Goal: Task Accomplishment & Management: Use online tool/utility

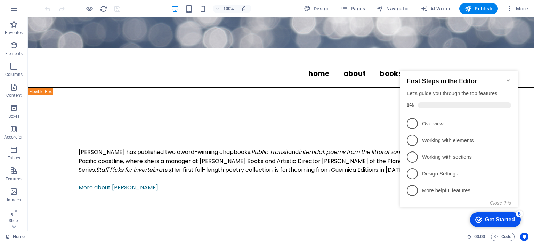
click at [508, 78] on icon "Minimize checklist" at bounding box center [509, 81] width 6 height 6
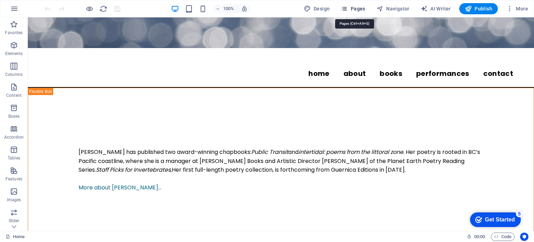
click at [357, 9] on span "Pages" at bounding box center [353, 8] width 24 height 7
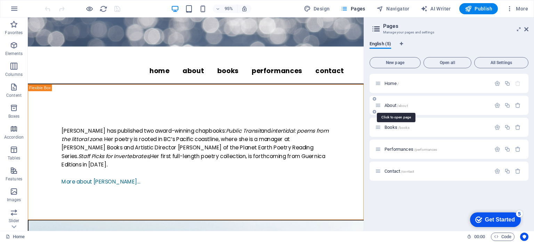
click at [399, 105] on span "/about" at bounding box center [402, 106] width 11 height 4
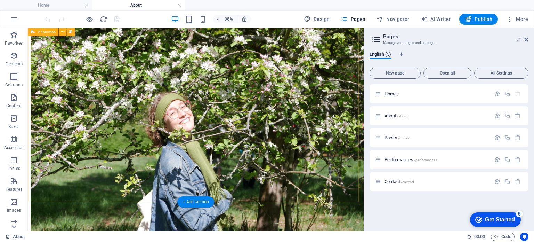
scroll to position [149, 0]
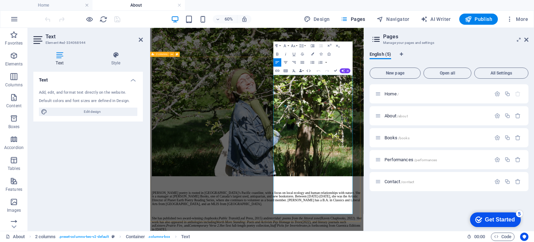
scroll to position [0, 0]
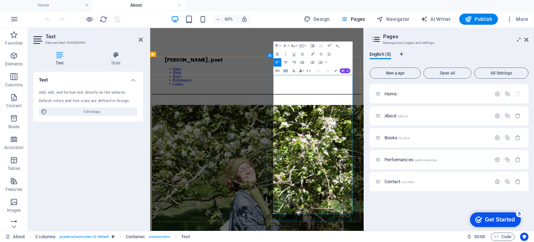
click at [292, 206] on icon "button" at bounding box center [292, 205] width 5 height 5
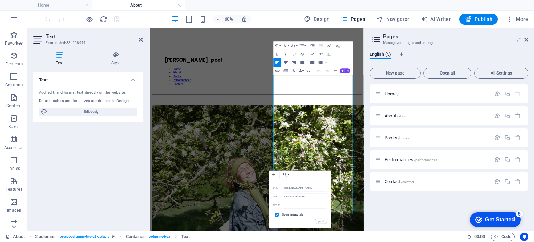
scroll to position [0, 121]
click at [290, 186] on input "https://drive.google.com/file/d/15lHWzziAMPCmZCvwXRUVrDxuhai9564c/view?usp=driv…" at bounding box center [305, 187] width 44 height 7
type input "[URL][DOMAIN_NAME]"
click at [320, 219] on button "Update" at bounding box center [321, 221] width 13 height 5
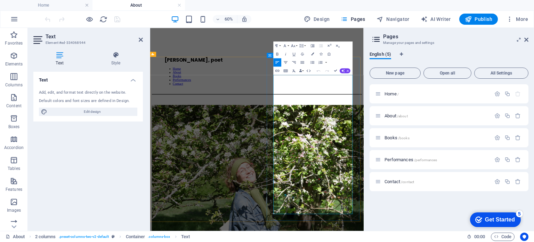
scroll to position [0, 0]
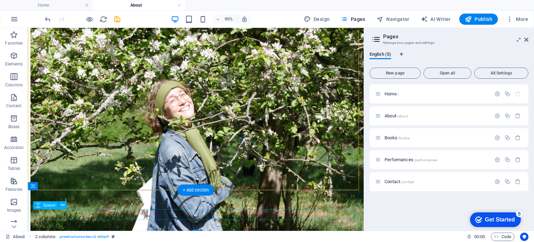
scroll to position [161, 0]
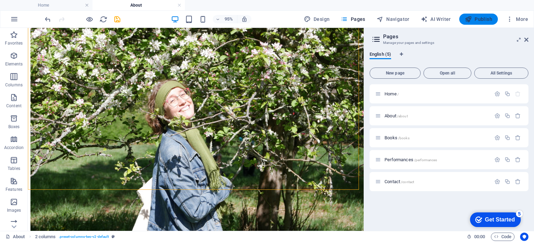
click at [492, 16] on span "Publish" at bounding box center [478, 19] width 27 height 7
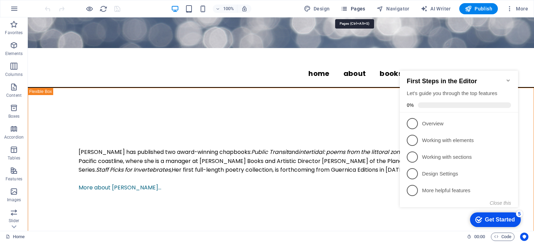
click at [362, 4] on button "Pages" at bounding box center [353, 8] width 30 height 11
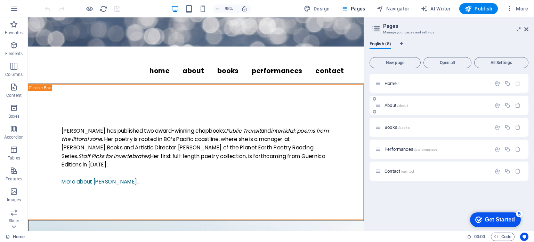
click at [391, 105] on span "About /about" at bounding box center [396, 105] width 23 height 5
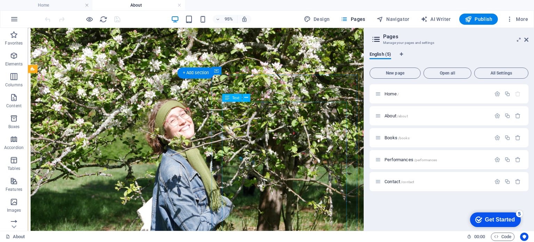
scroll to position [142, 0]
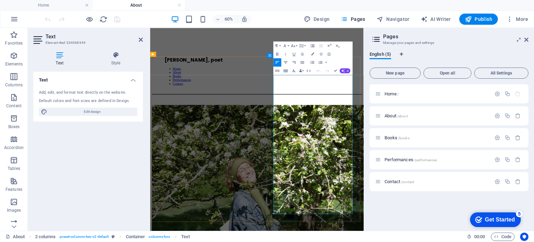
click at [293, 205] on icon "button" at bounding box center [292, 205] width 3 height 3
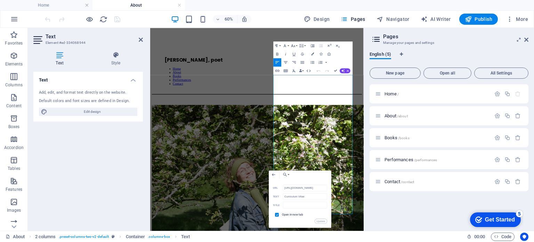
scroll to position [0, 116]
click at [291, 190] on input "[URL][DOMAIN_NAME]" at bounding box center [305, 187] width 44 height 7
click at [321, 220] on button "Update" at bounding box center [321, 221] width 13 height 5
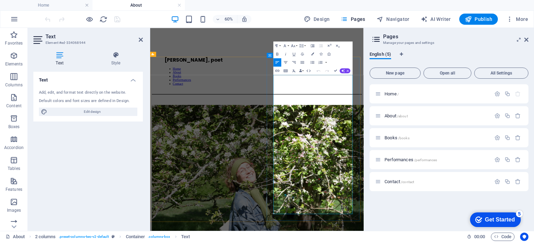
click at [284, 206] on icon "button" at bounding box center [284, 205] width 5 height 5
